Goal: Task Accomplishment & Management: Manage account settings

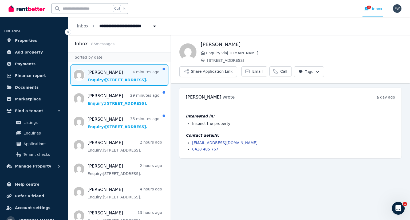
click at [107, 71] on span "Message list" at bounding box center [119, 75] width 102 height 21
click at [237, 66] on button "Share Application Link" at bounding box center [208, 71] width 58 height 11
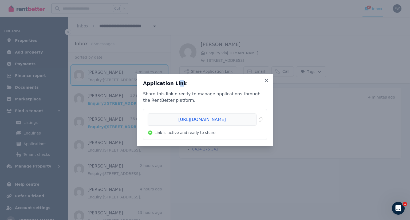
drag, startPoint x: 208, startPoint y: 120, endPoint x: 176, endPoint y: 84, distance: 48.9
click at [176, 84] on h3 "Application Link" at bounding box center [205, 83] width 124 height 6
click at [259, 120] on span "Copied!" at bounding box center [205, 120] width 115 height 12
click at [265, 80] on icon at bounding box center [266, 80] width 5 height 5
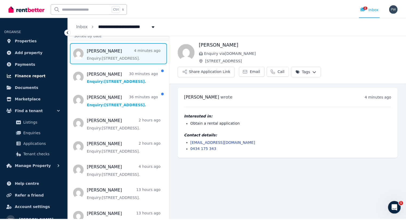
scroll to position [27, 0]
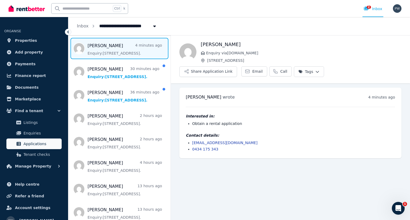
click at [34, 144] on span "Applications" at bounding box center [41, 144] width 36 height 6
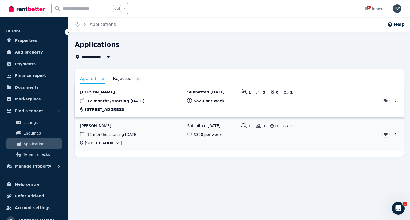
click at [110, 95] on link "View application: Matthew Lund" at bounding box center [239, 100] width 329 height 33
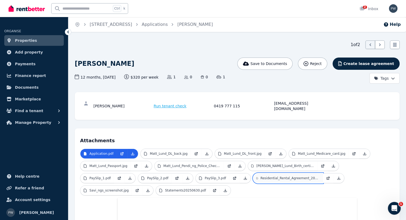
click at [260, 176] on p "Residential_Rental_Agreement_2024_02_23_176_Vere_Street_Ab.pdf" at bounding box center [289, 178] width 59 height 4
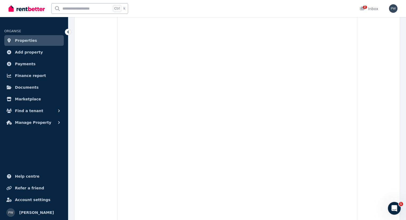
scroll to position [136, 0]
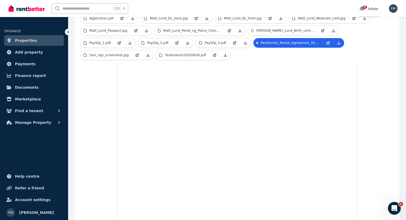
click at [364, 9] on icon at bounding box center [362, 9] width 5 height 4
